Goal: Task Accomplishment & Management: Manage account settings

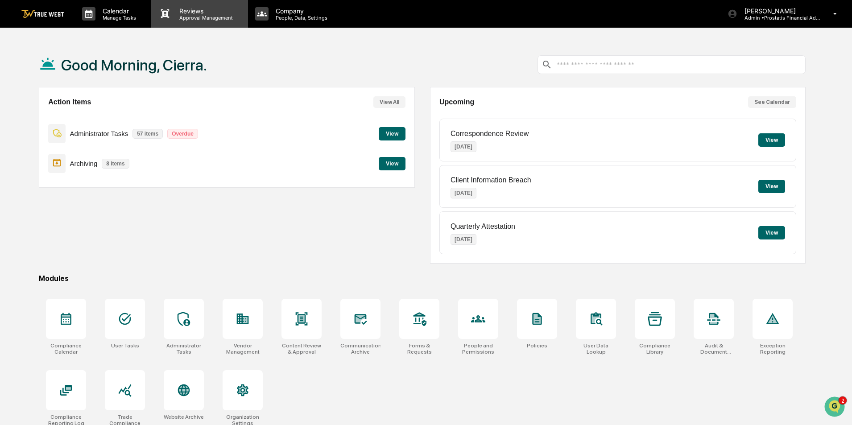
click at [191, 17] on p "Approval Management" at bounding box center [204, 18] width 65 height 6
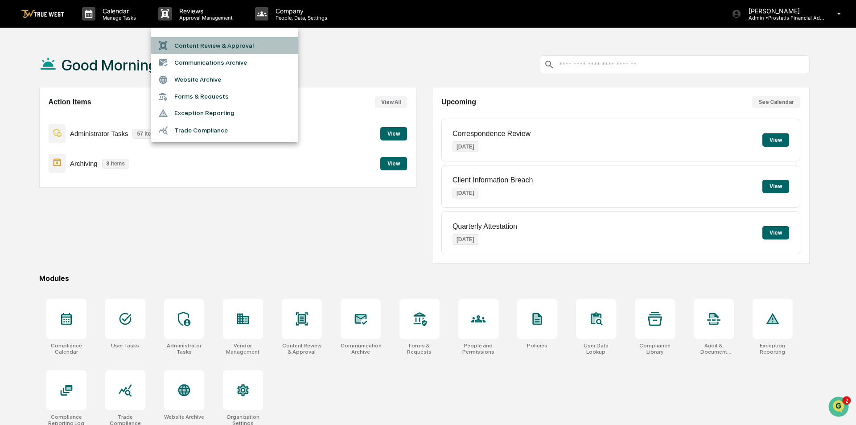
click at [191, 44] on li "Content Review & Approval" at bounding box center [224, 45] width 147 height 17
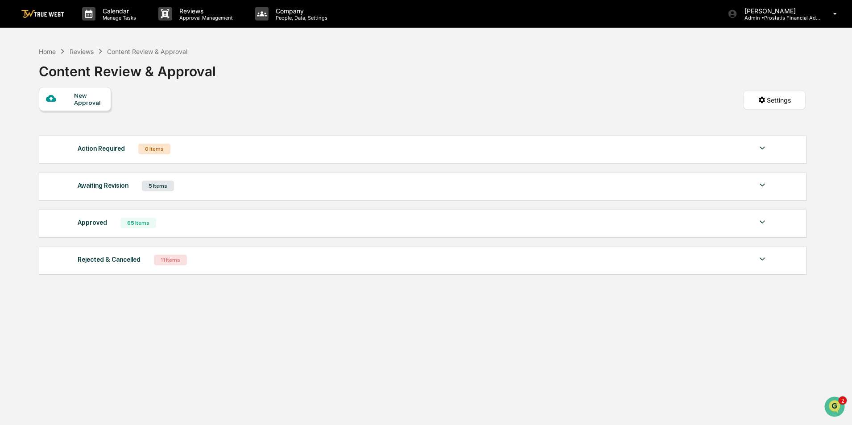
click at [198, 188] on div "Awaiting Revision 5 Items" at bounding box center [423, 186] width 690 height 12
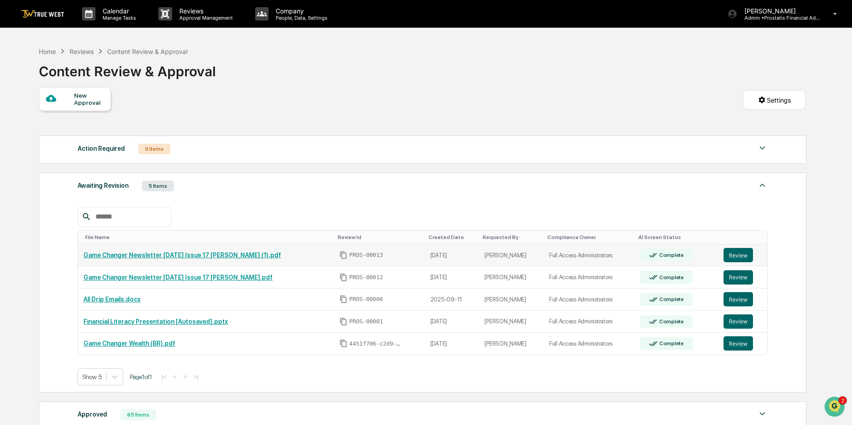
drag, startPoint x: 392, startPoint y: 282, endPoint x: 329, endPoint y: 245, distance: 72.6
click at [329, 245] on tbody "Game Changer Newsletter September 19 2025 Issue 17 ASHLEY (1).pdf PROS-00013 20…" at bounding box center [422, 299] width 689 height 110
click at [515, 280] on td "[PERSON_NAME]" at bounding box center [511, 277] width 64 height 22
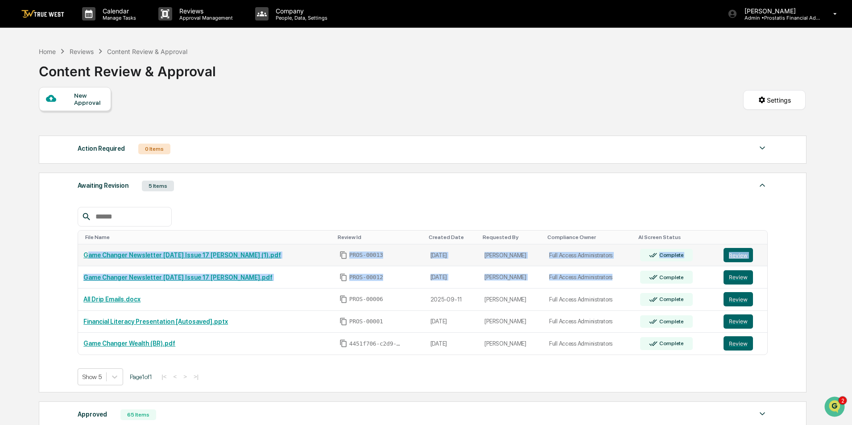
drag, startPoint x: 615, startPoint y: 279, endPoint x: 87, endPoint y: 256, distance: 527.9
click at [87, 256] on tbody "Game Changer Newsletter September 19 2025 Issue 17 ASHLEY (1).pdf PROS-00013 20…" at bounding box center [422, 299] width 689 height 110
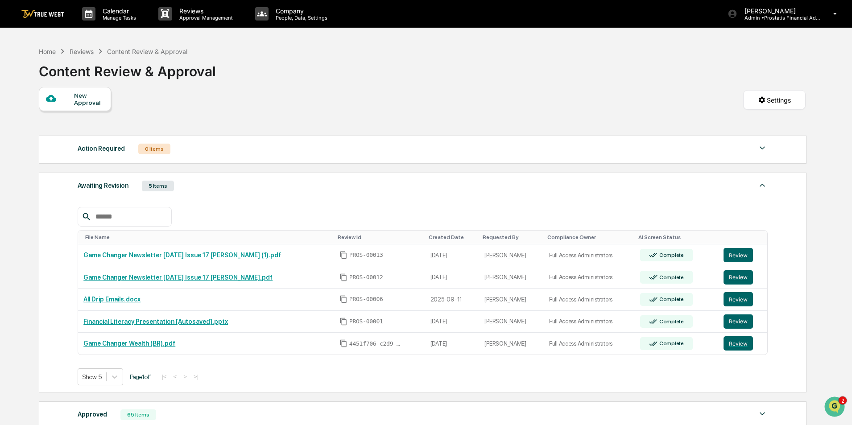
click at [806, 276] on div "Awaiting Revision 5 Items File Name Review Id Created Date Requested By Complia…" at bounding box center [422, 283] width 767 height 220
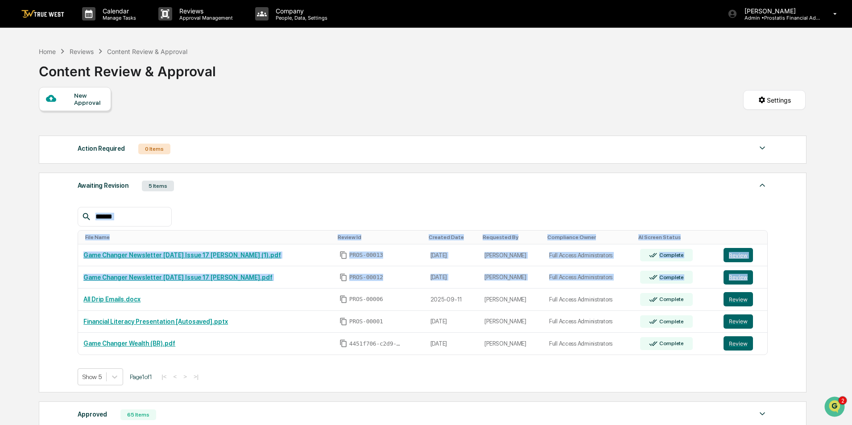
drag, startPoint x: 79, startPoint y: 297, endPoint x: 72, endPoint y: 251, distance: 46.5
click at [72, 251] on div "Awaiting Revision 5 Items File Name Review Id Created Date Requested By Complia…" at bounding box center [422, 283] width 767 height 220
copy div "File Name Review Id Created Date Requested By Compliance Owner AI Screen Status…"
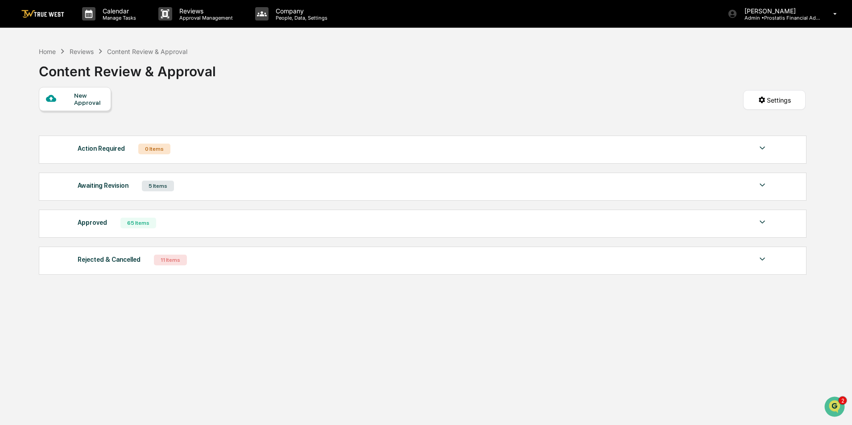
click at [184, 189] on div "Awaiting Revision 5 Items" at bounding box center [423, 186] width 690 height 12
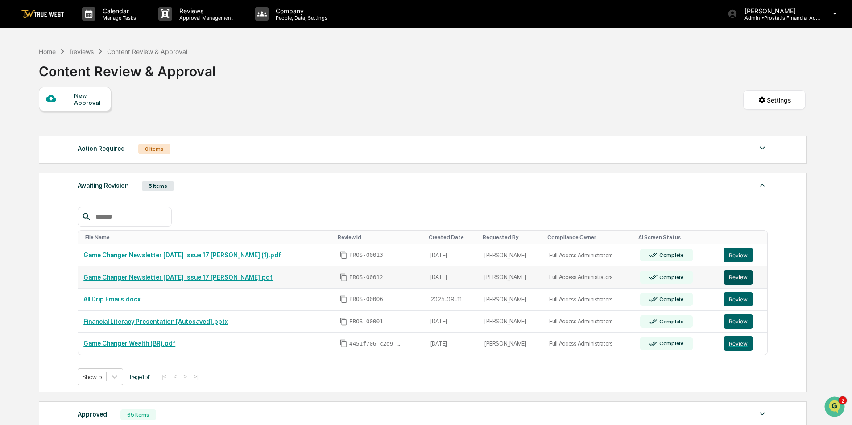
click at [734, 276] on button "Review" at bounding box center [737, 277] width 29 height 14
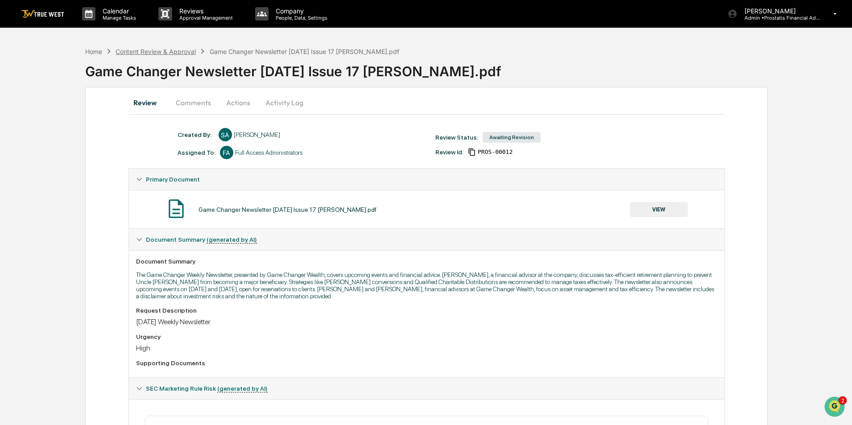
click at [170, 51] on div "Content Review & Approval" at bounding box center [155, 52] width 80 height 8
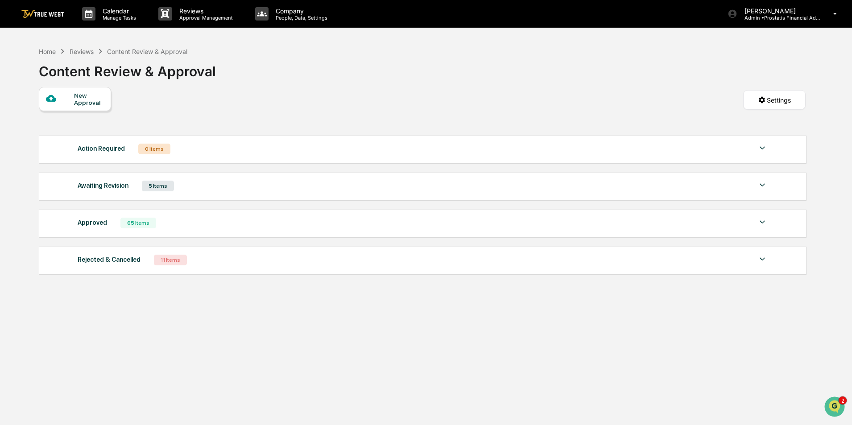
click at [259, 187] on div "Awaiting Revision 5 Items" at bounding box center [423, 186] width 690 height 12
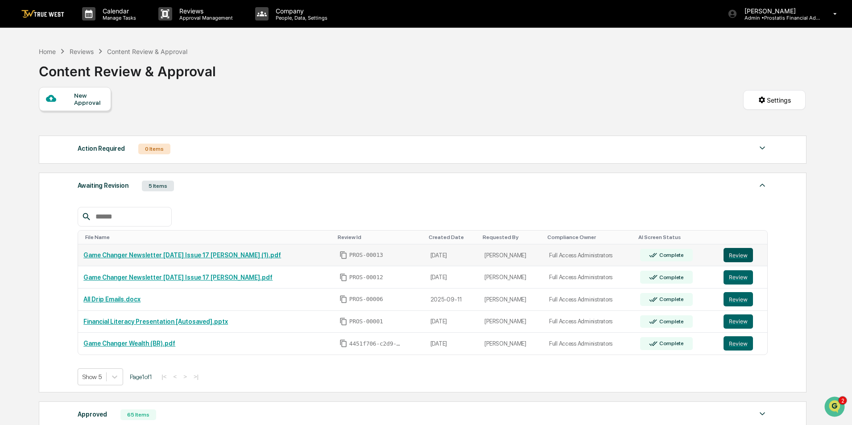
click at [743, 255] on button "Review" at bounding box center [737, 255] width 29 height 14
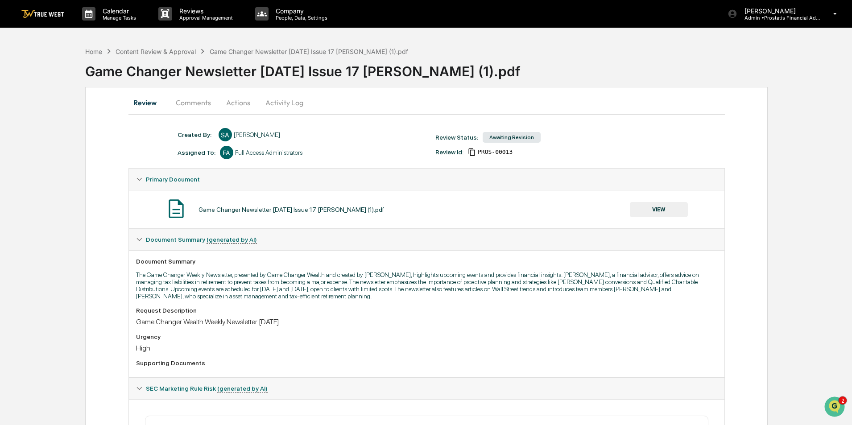
click at [654, 209] on button "VIEW" at bounding box center [659, 209] width 58 height 15
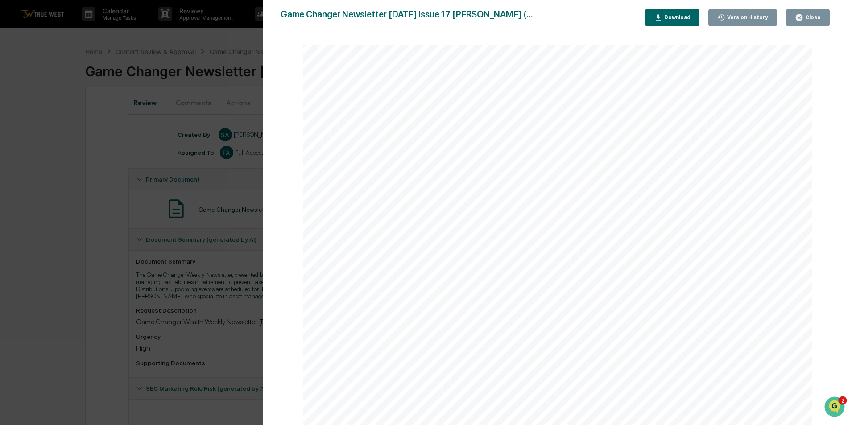
scroll to position [936, 0]
click at [106, 234] on div "Version History [DATE] 05:54 PM [PERSON_NAME] Game Changer Newsletter [DATE] Is…" at bounding box center [426, 212] width 852 height 425
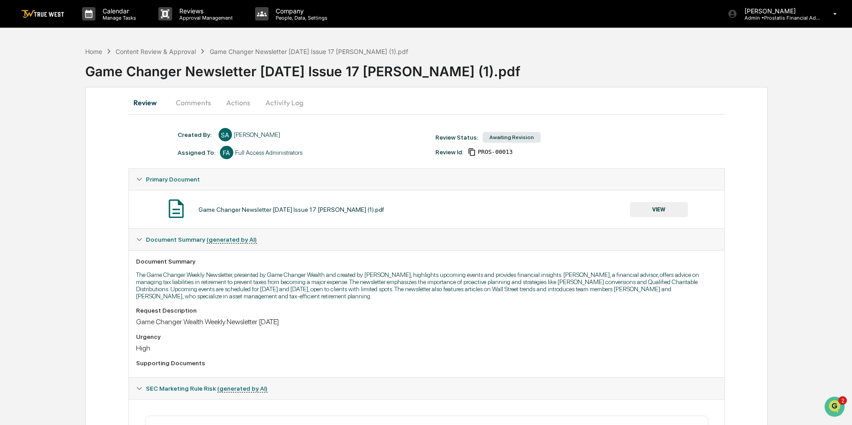
click at [51, 209] on div "Home Content Review & Approval Game Changer Newsletter [DATE] Issue 17 [PERSON_…" at bounding box center [426, 310] width 852 height 537
drag, startPoint x: 232, startPoint y: 95, endPoint x: 233, endPoint y: 100, distance: 4.7
click at [232, 96] on button "Actions" at bounding box center [238, 102] width 40 height 21
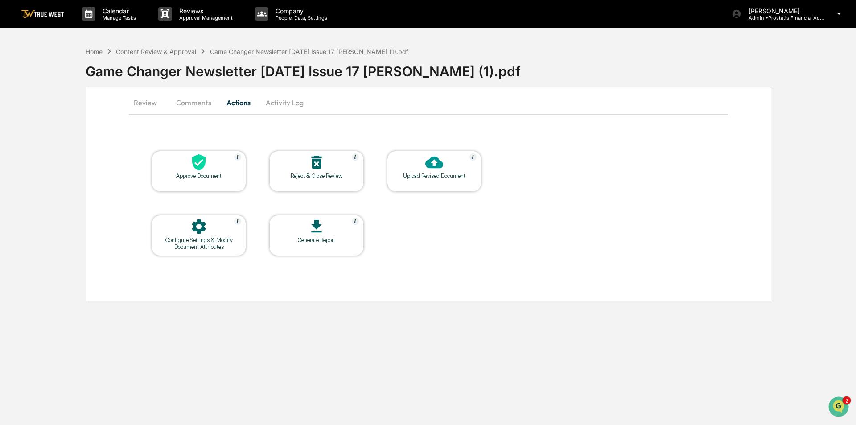
click at [182, 100] on button "Comments" at bounding box center [193, 102] width 49 height 21
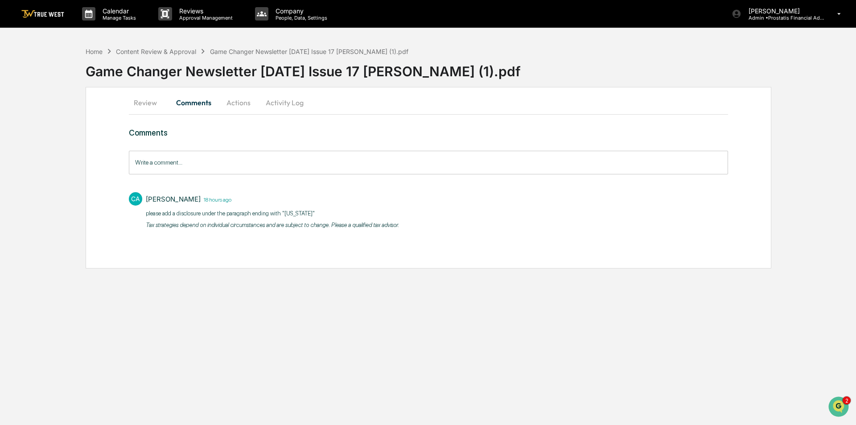
click at [144, 100] on button "Review" at bounding box center [149, 102] width 40 height 21
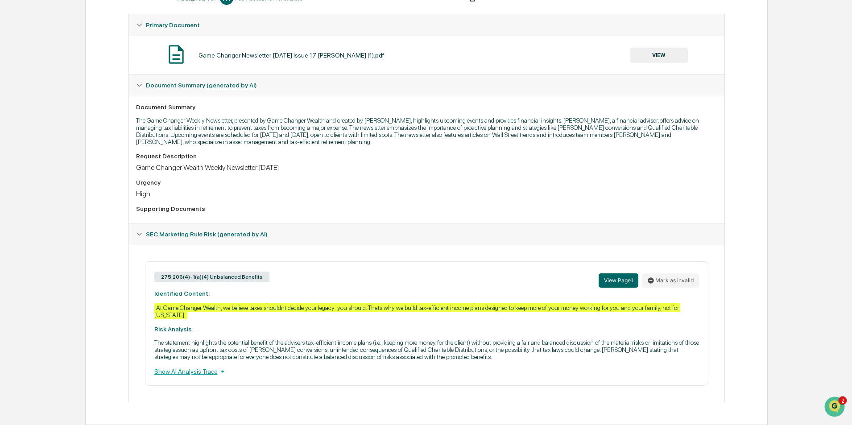
scroll to position [0, 0]
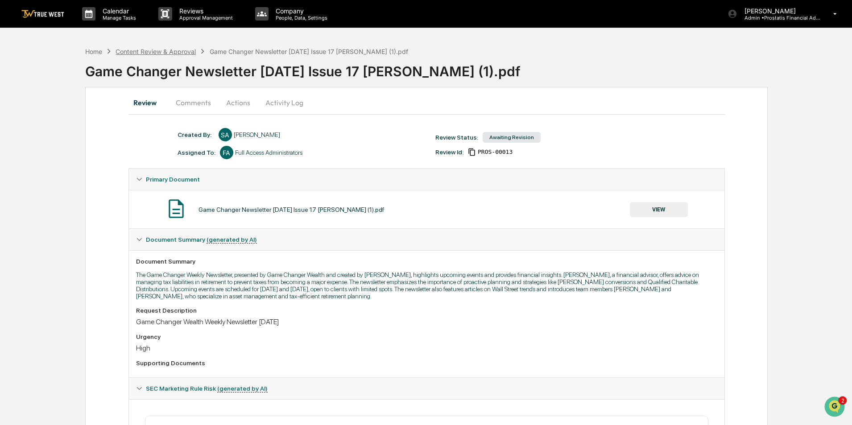
click at [178, 53] on div "Content Review & Approval" at bounding box center [155, 52] width 80 height 8
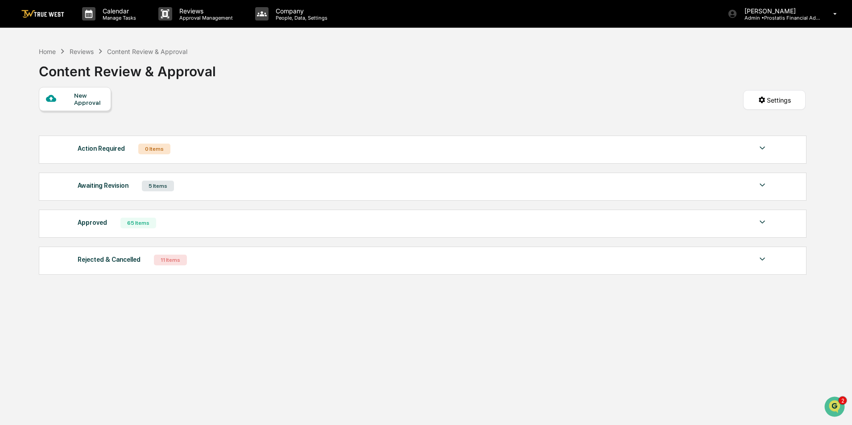
click at [214, 190] on div "Awaiting Revision 5 Items" at bounding box center [423, 186] width 690 height 12
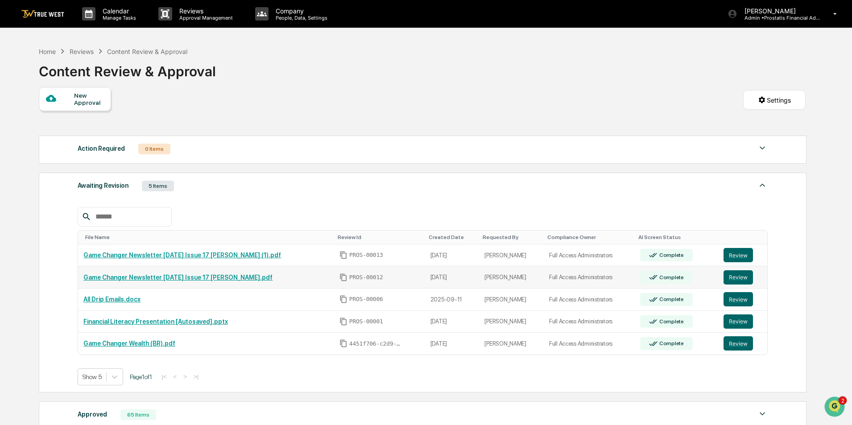
click at [230, 278] on link "Game Changer Newsletter [DATE] Issue 17 [PERSON_NAME].pdf" at bounding box center [177, 277] width 189 height 7
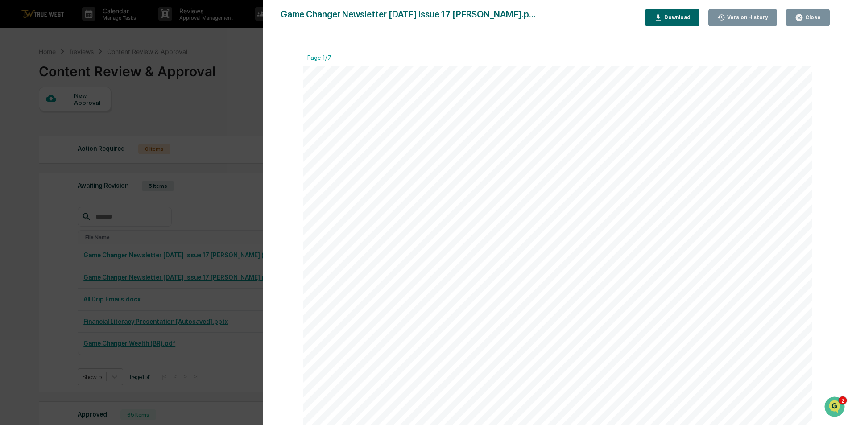
click at [805, 9] on button "Close" at bounding box center [808, 17] width 44 height 17
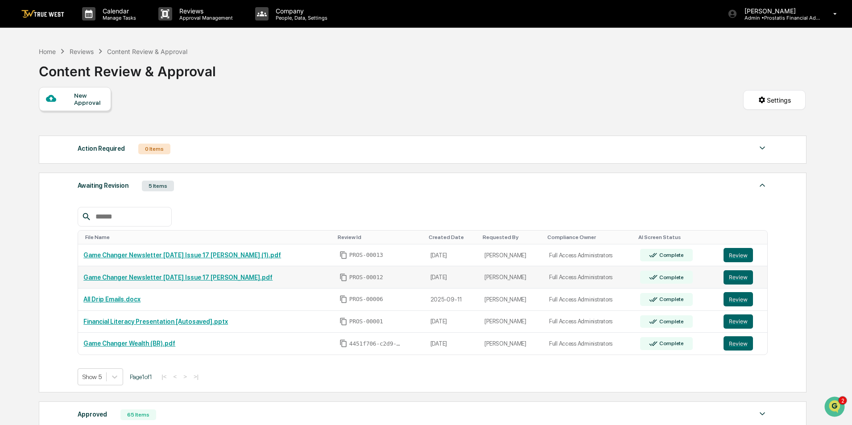
click at [227, 275] on link "Game Changer Newsletter [DATE] Issue 17 [PERSON_NAME].pdf" at bounding box center [177, 277] width 189 height 7
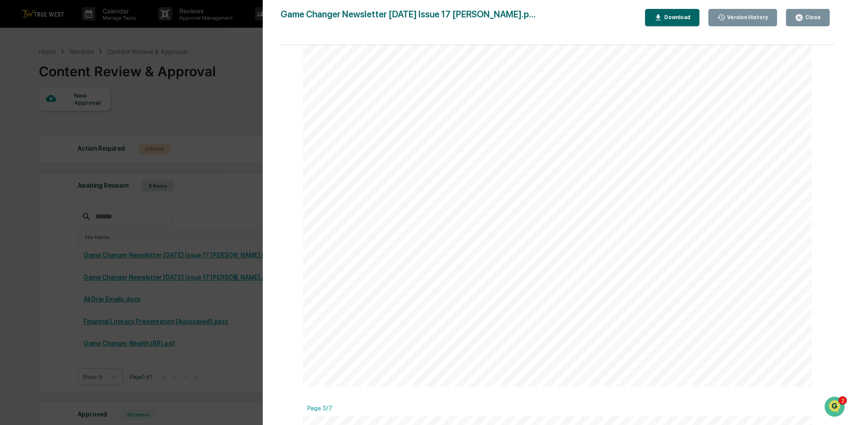
scroll to position [981, 0]
